Goal: Entertainment & Leisure: Browse casually

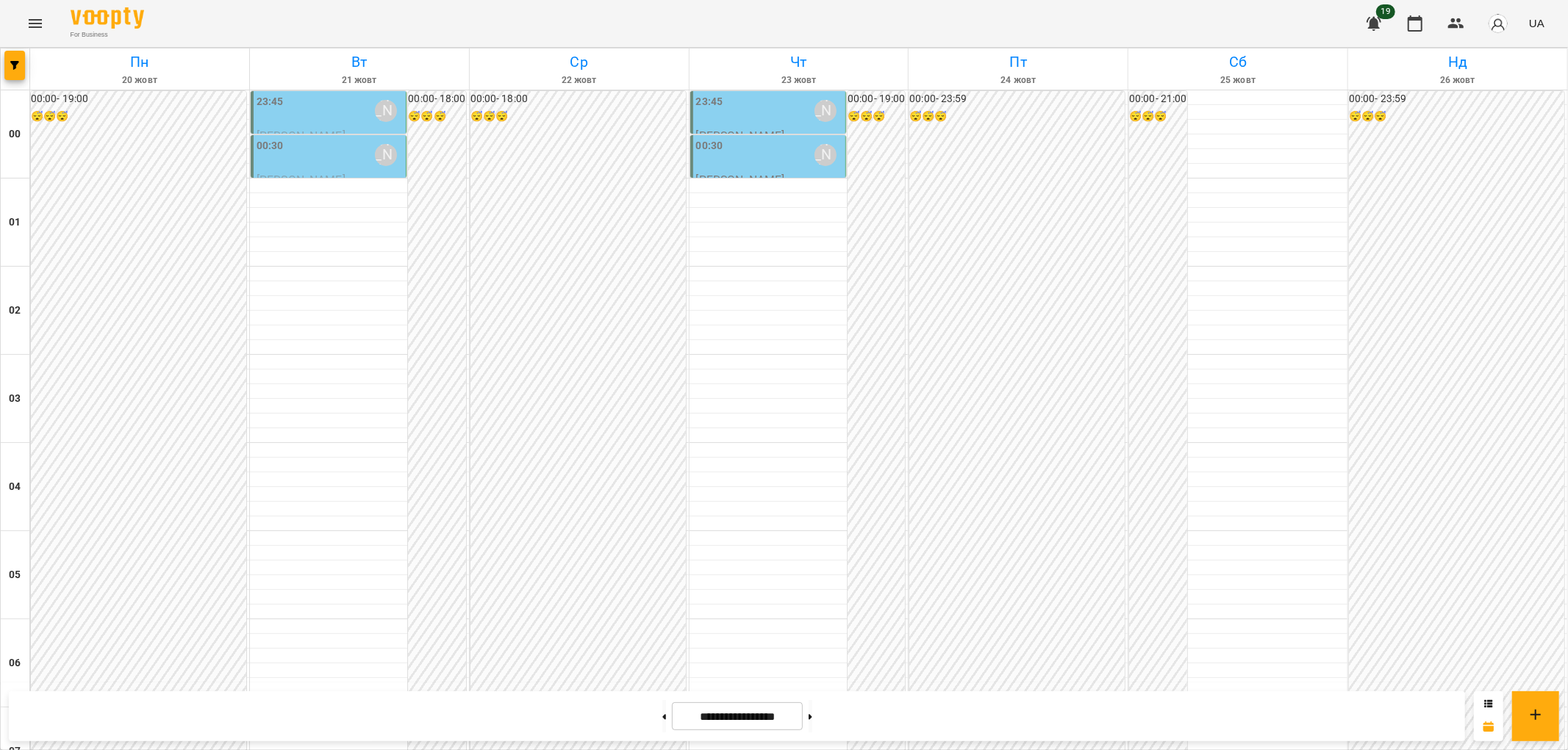
scroll to position [1522, 0]
click at [40, 26] on icon "Menu" at bounding box center [36, 23] width 17 height 17
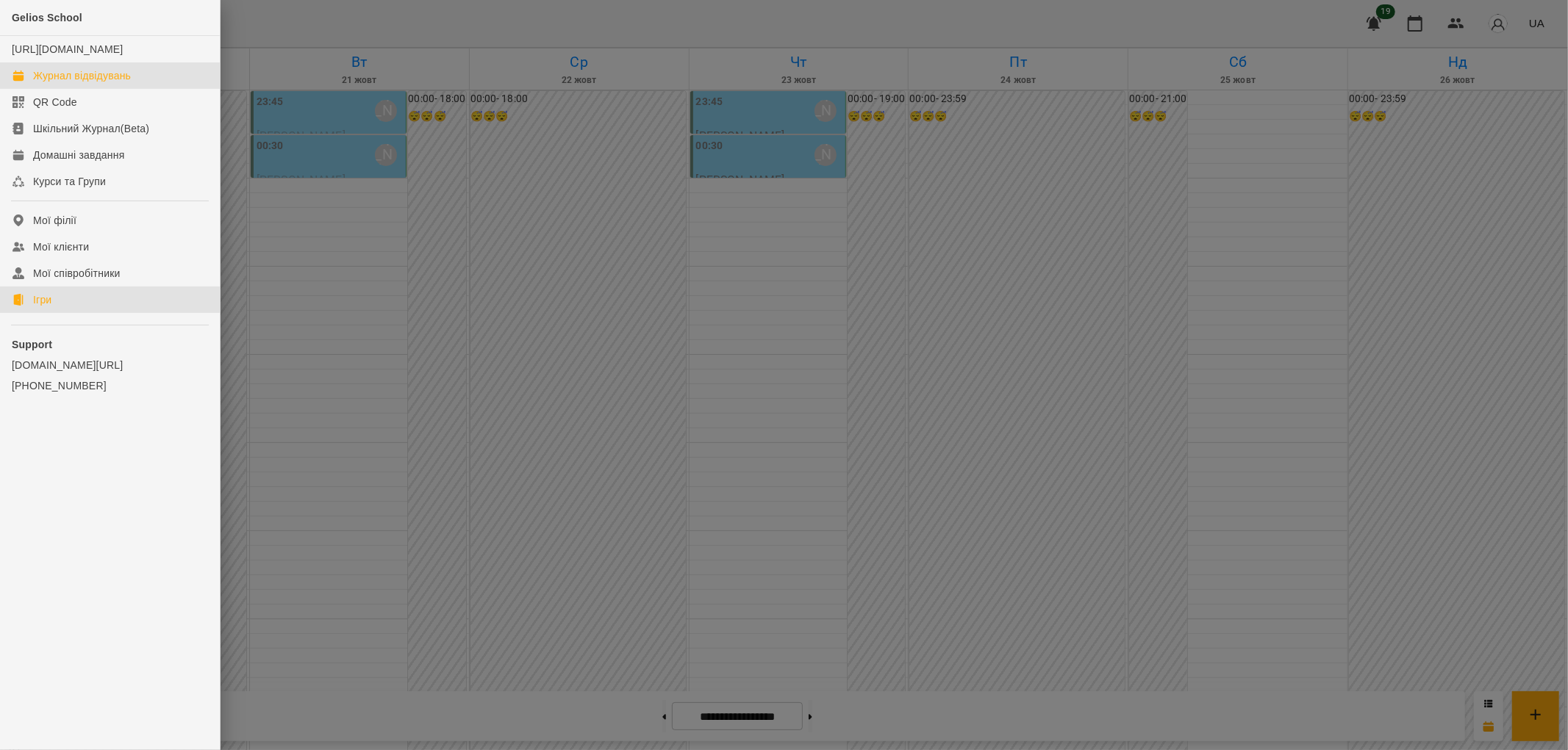
click at [49, 307] on div "Ігри" at bounding box center [41, 299] width 18 height 14
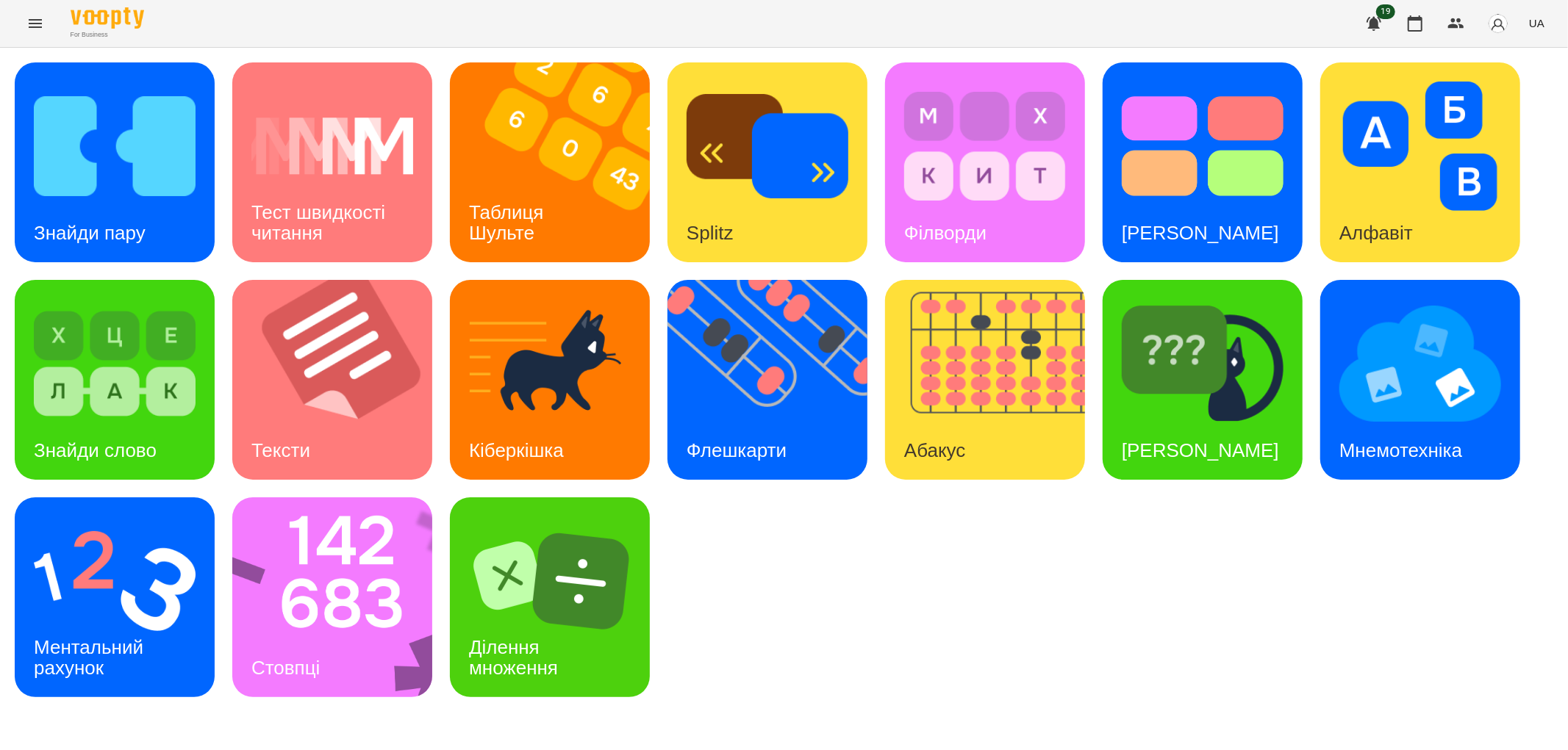
click at [1542, 24] on span "UA" at bounding box center [1536, 23] width 15 height 15
click at [1492, 113] on div "Русский" at bounding box center [1509, 109] width 75 height 27
click at [100, 211] on div "Найди пару" at bounding box center [84, 233] width 141 height 59
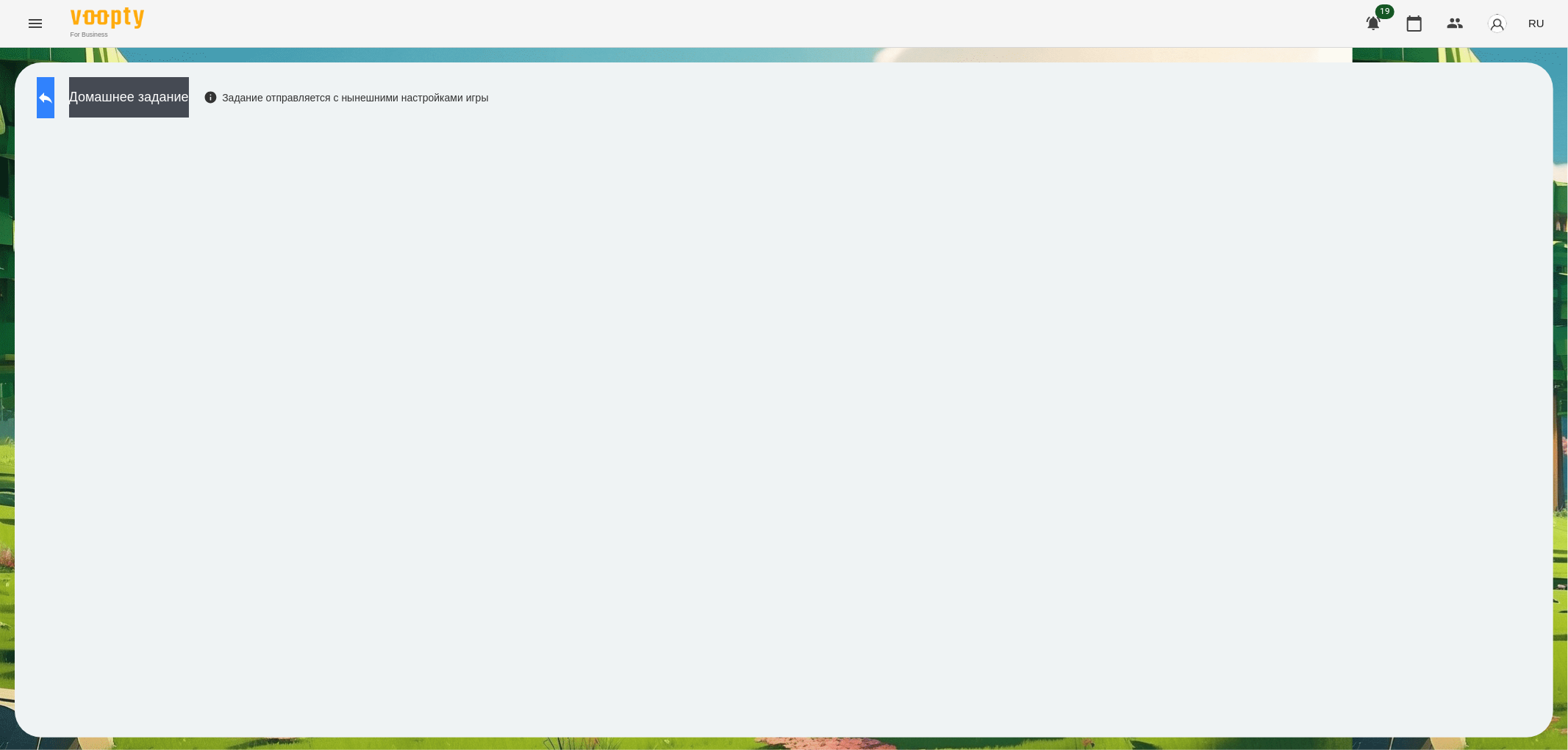
click at [53, 99] on icon at bounding box center [45, 98] width 17 height 17
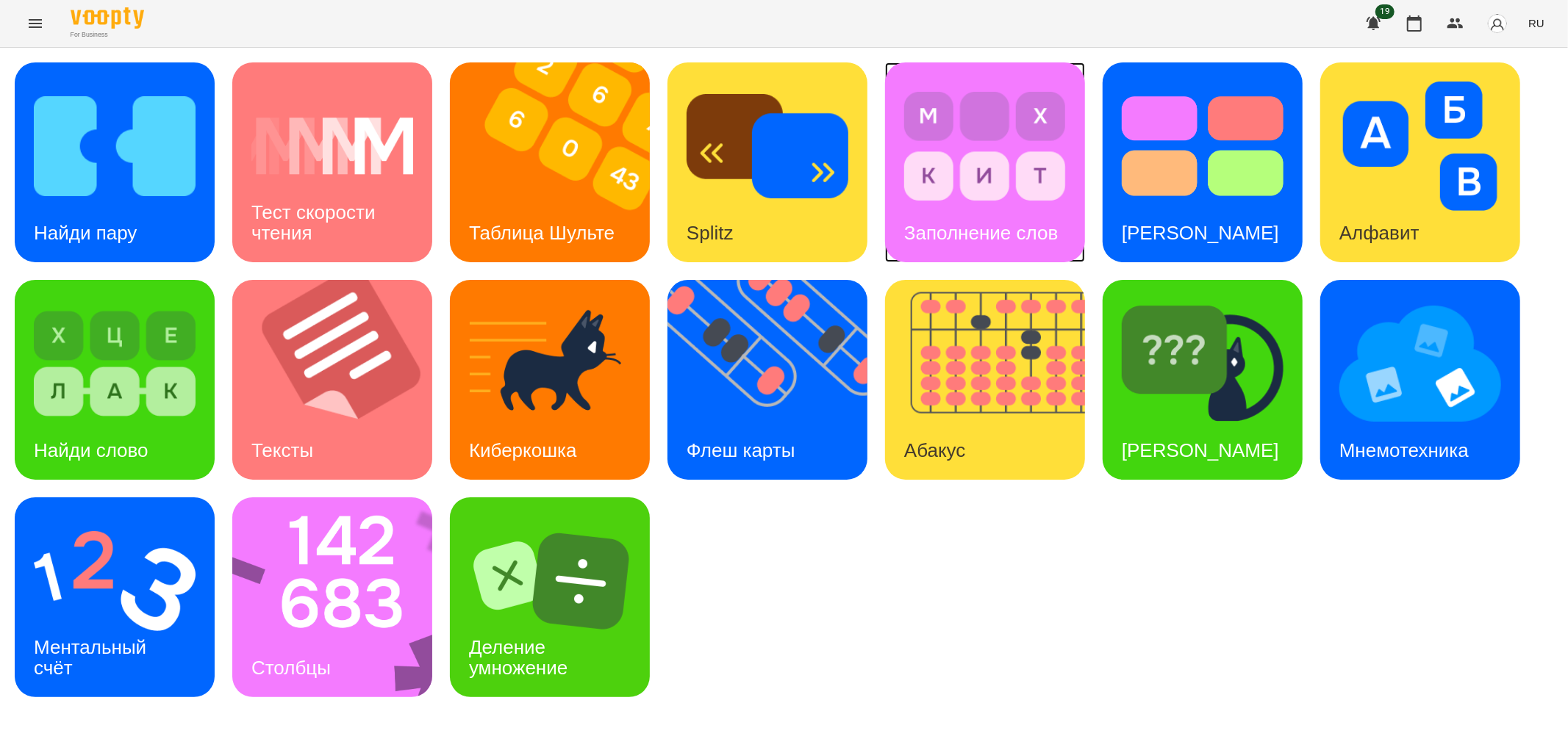
click at [971, 206] on div "Заполнение слов" at bounding box center [981, 233] width 192 height 59
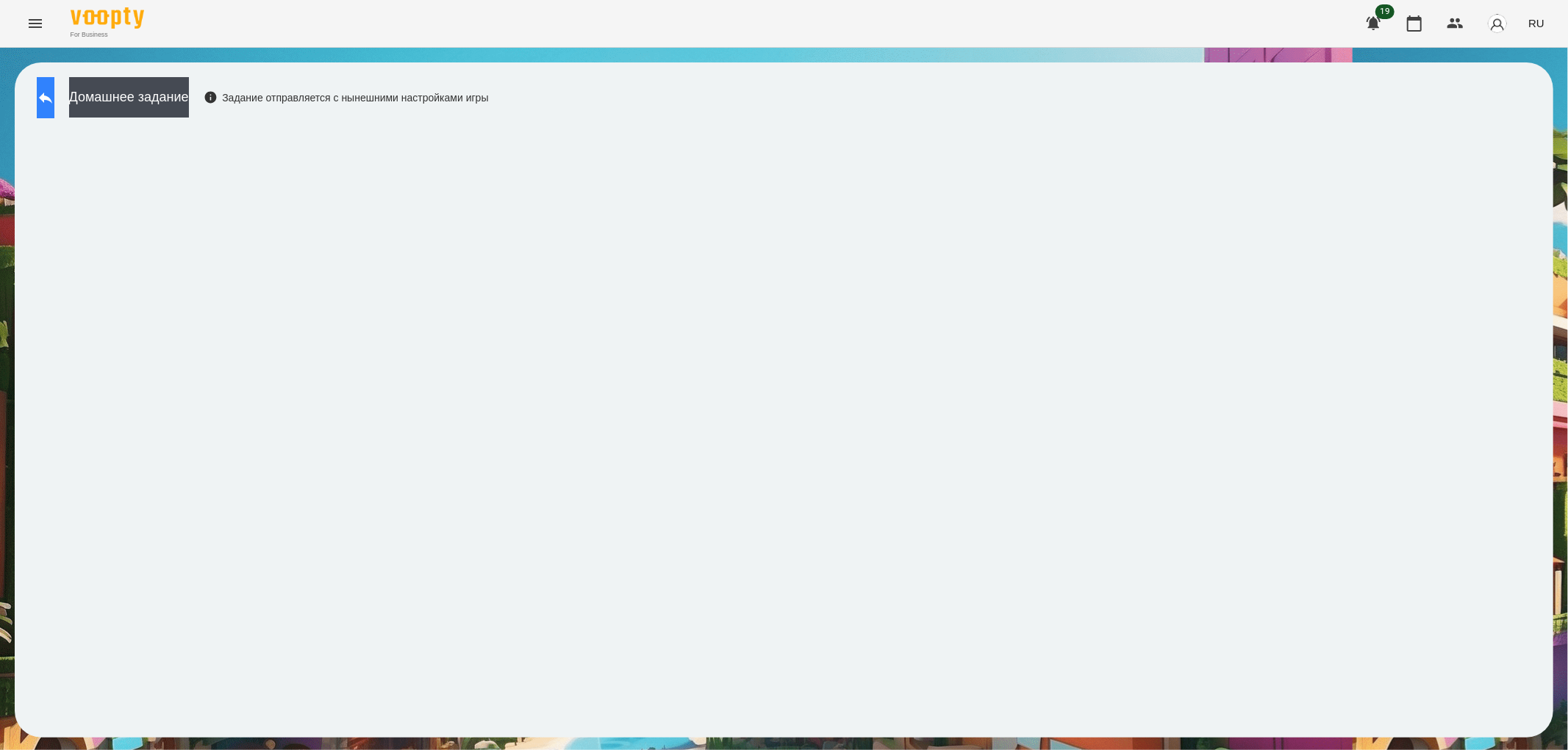
click at [55, 89] on icon at bounding box center [45, 98] width 17 height 17
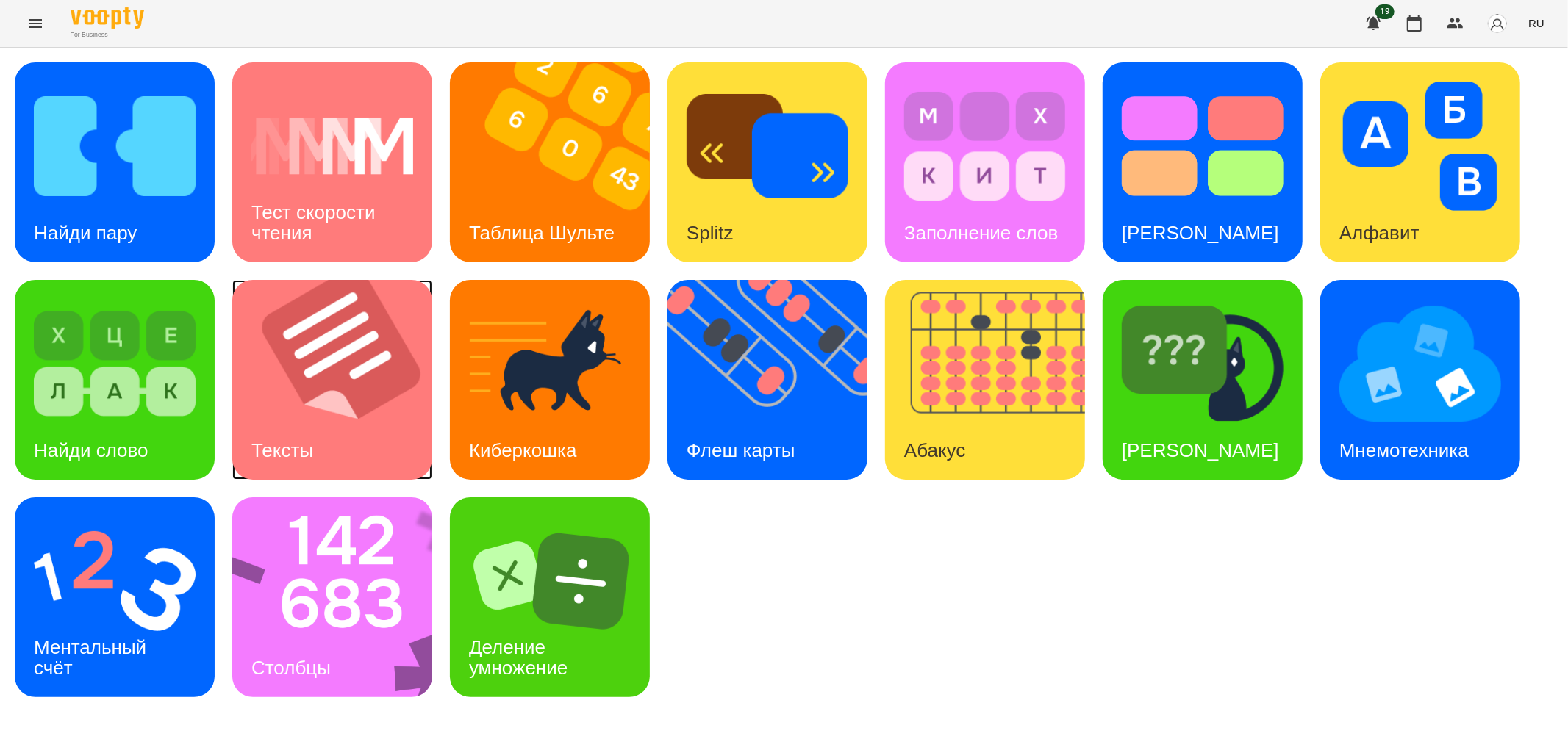
click at [303, 386] on img at bounding box center [341, 380] width 218 height 199
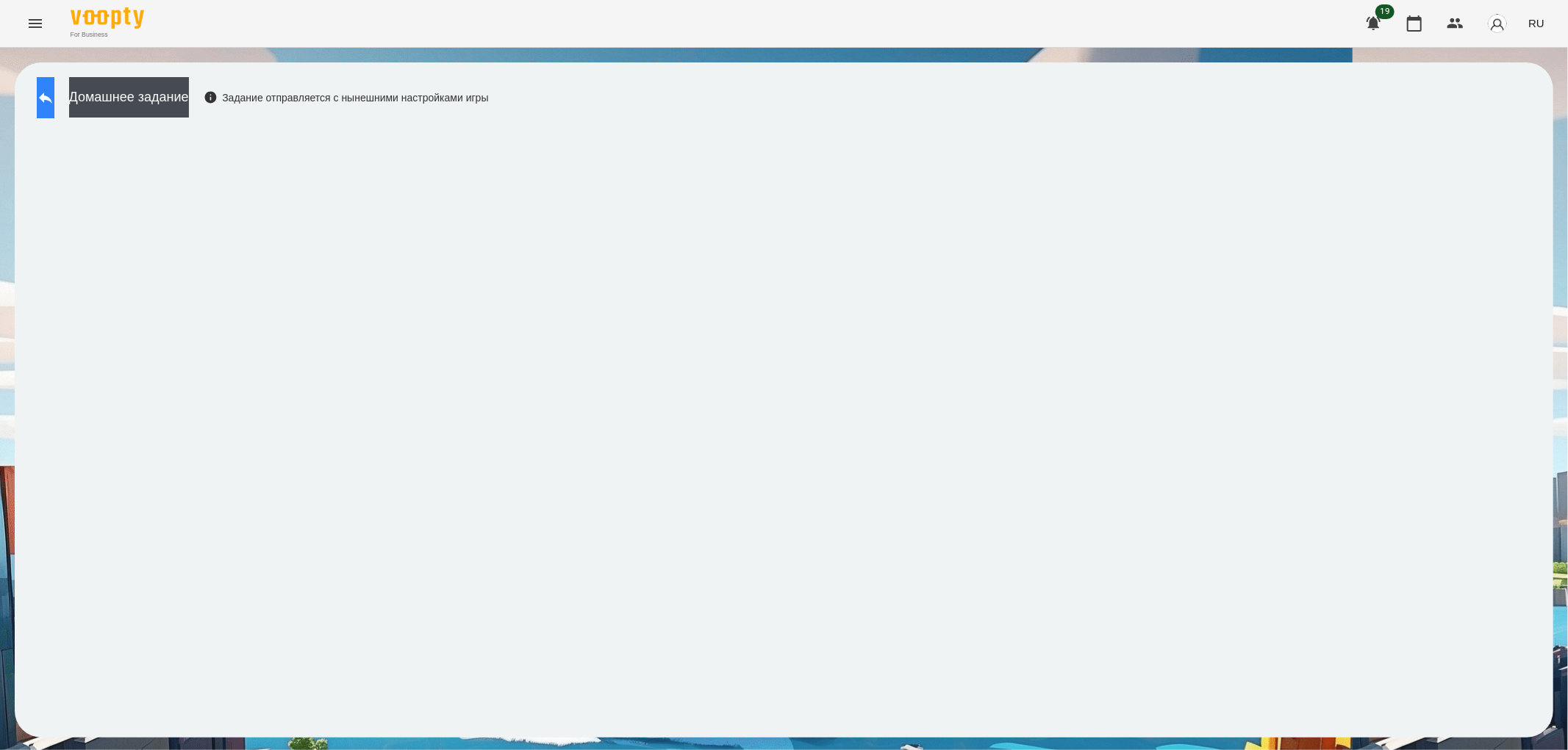
click at [53, 105] on icon at bounding box center [45, 98] width 17 height 17
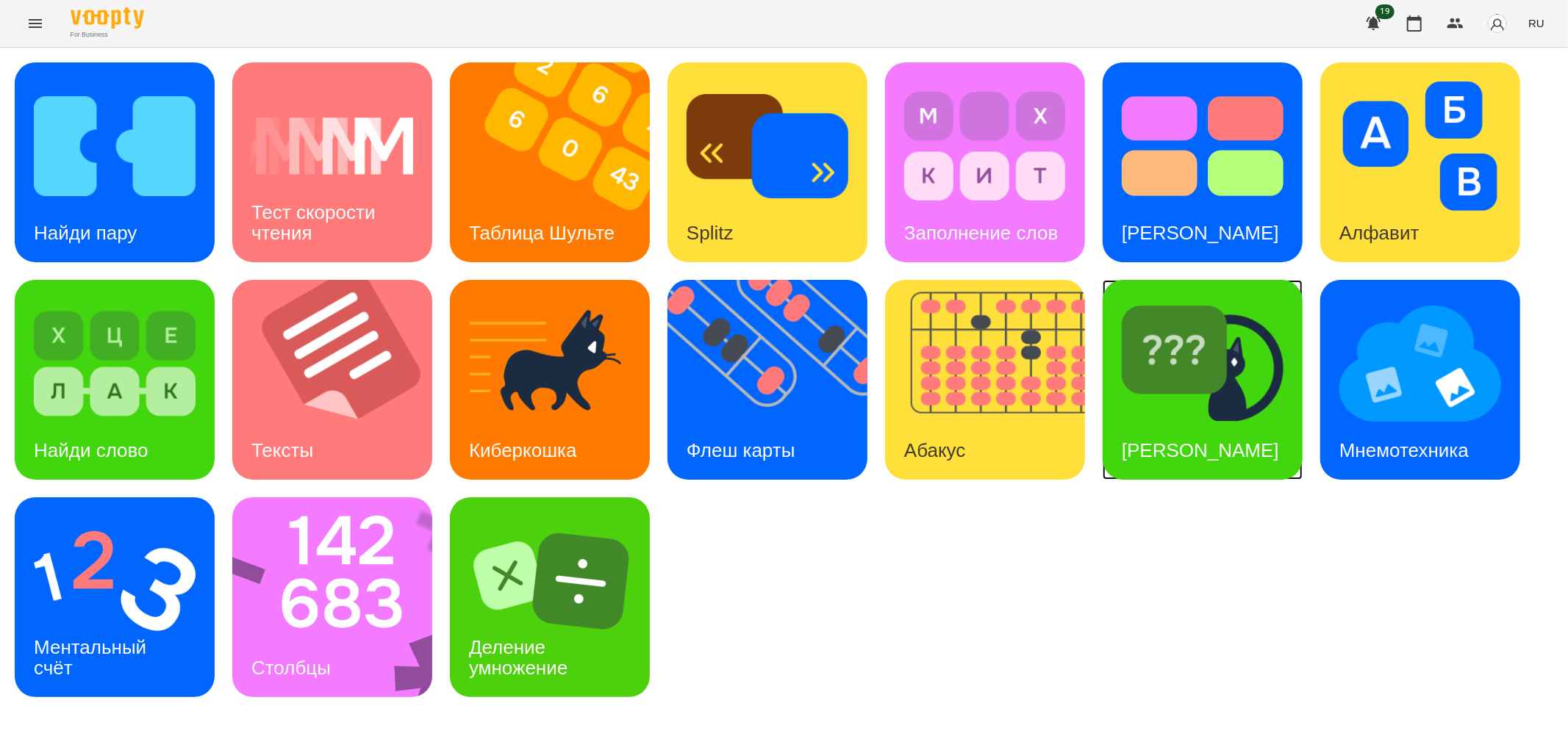
click at [1206, 444] on h3 "[PERSON_NAME]" at bounding box center [1200, 450] width 157 height 22
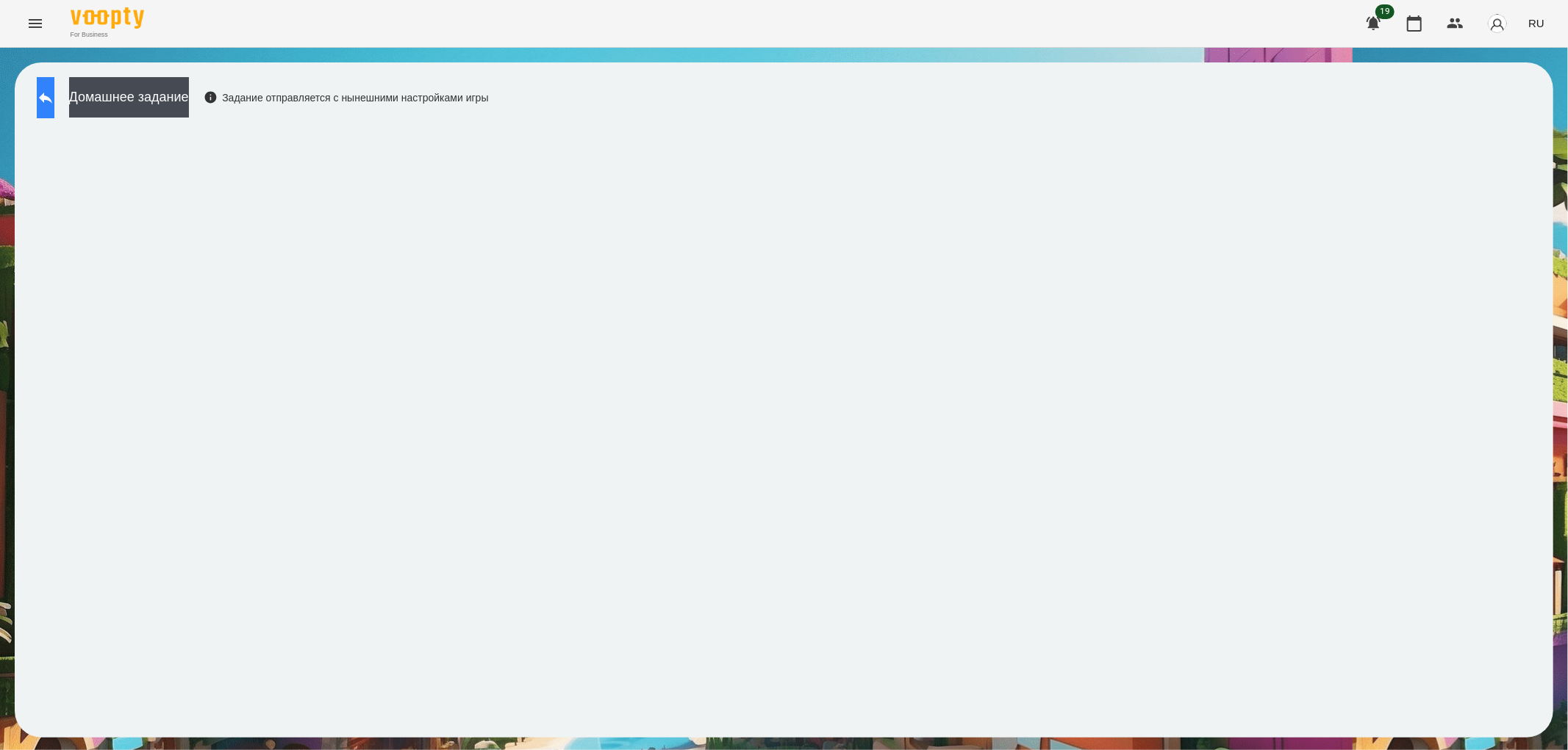
click at [55, 85] on button at bounding box center [45, 97] width 17 height 41
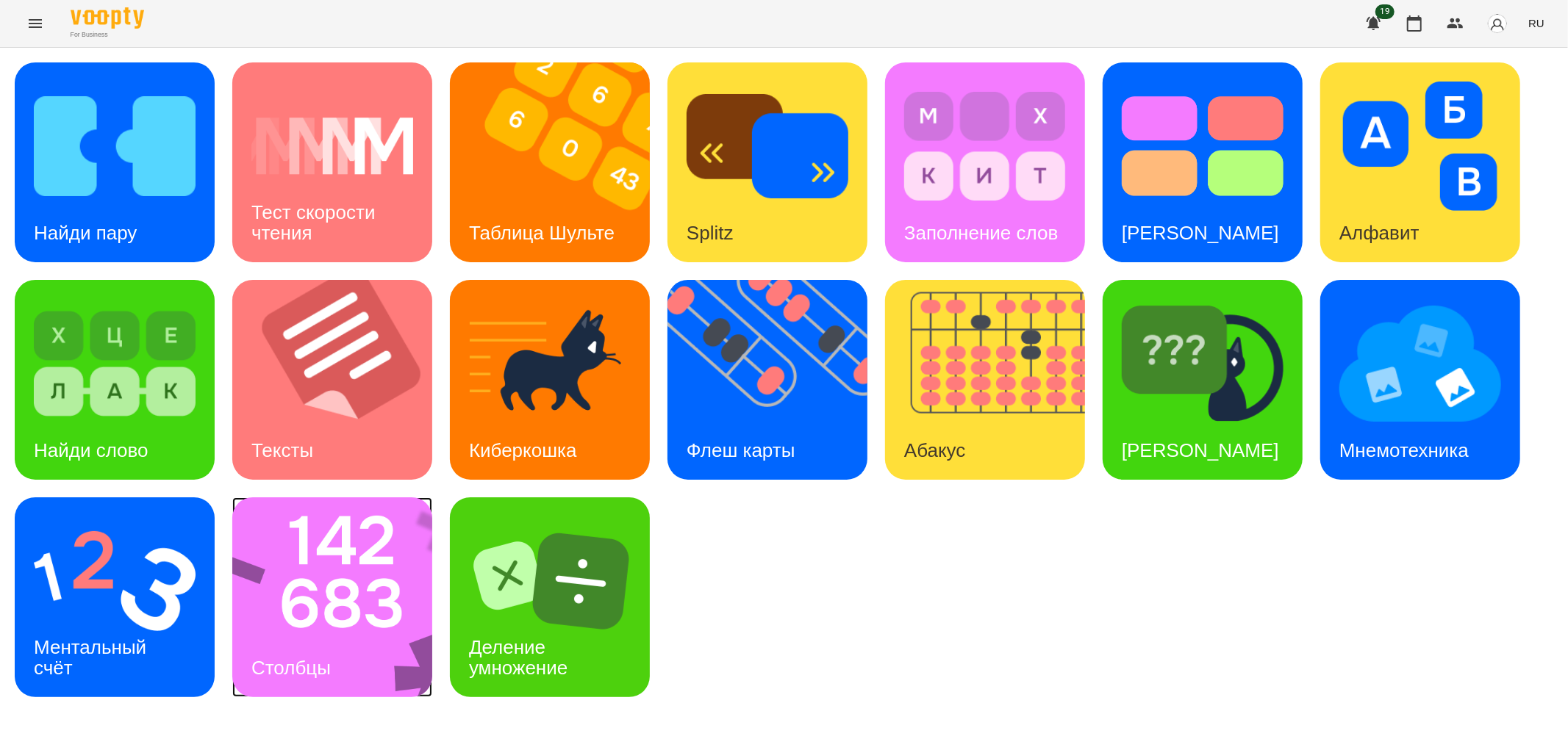
click at [314, 530] on img at bounding box center [342, 598] width 219 height 199
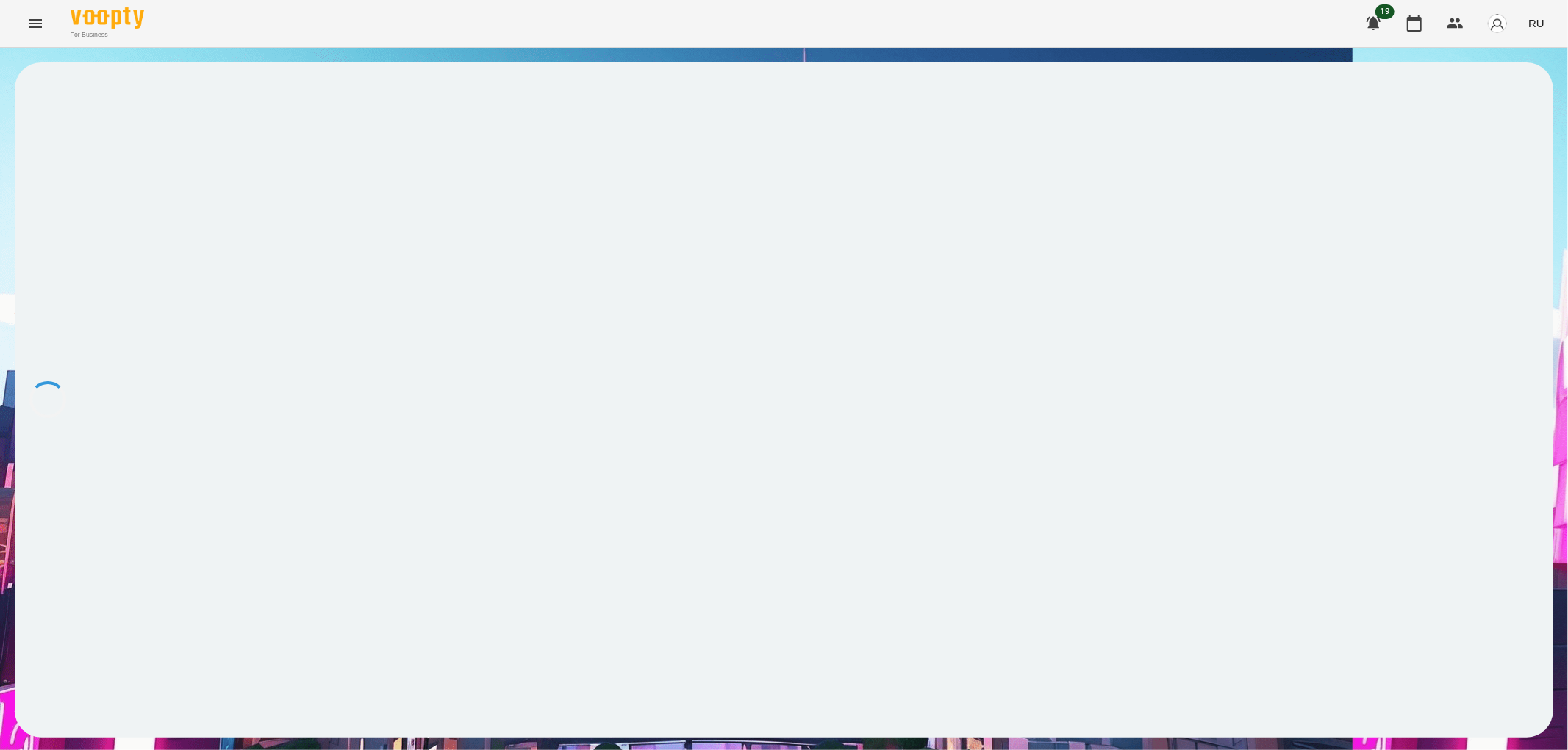
drag, startPoint x: 314, startPoint y: 530, endPoint x: 379, endPoint y: 531, distance: 65.0
click at [379, 531] on div at bounding box center [783, 400] width 1538 height 675
drag, startPoint x: 380, startPoint y: 531, endPoint x: 388, endPoint y: 526, distance: 9.4
click at [391, 524] on div at bounding box center [783, 400] width 1538 height 675
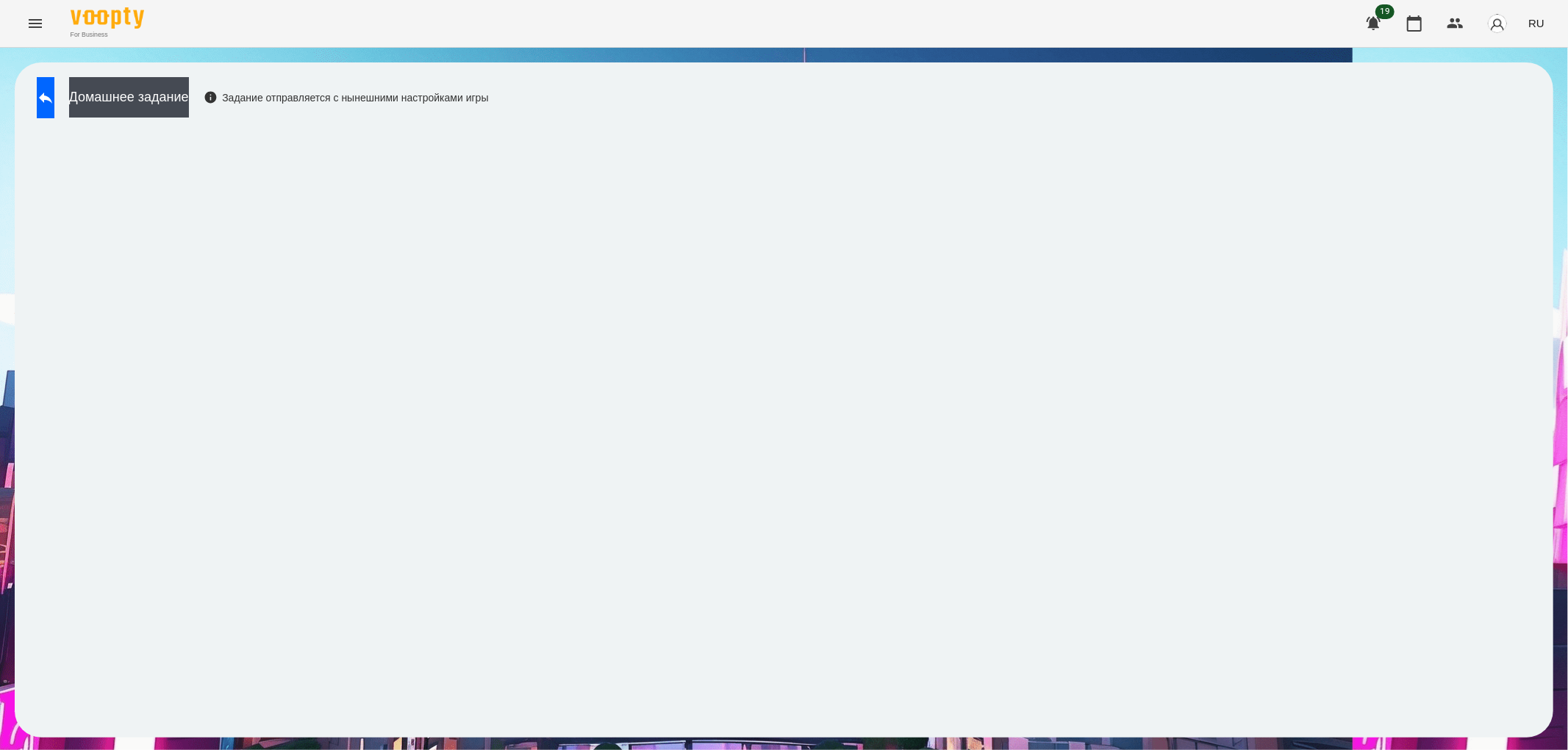
click at [659, 22] on div "For Business 19 RU" at bounding box center [784, 23] width 1568 height 47
